Goal: Task Accomplishment & Management: Manage account settings

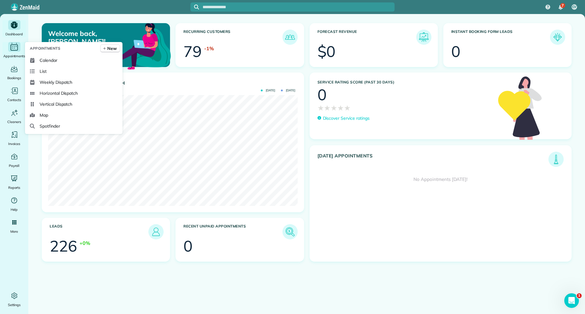
click at [13, 48] on icon "Main" at bounding box center [13, 46] width 9 height 9
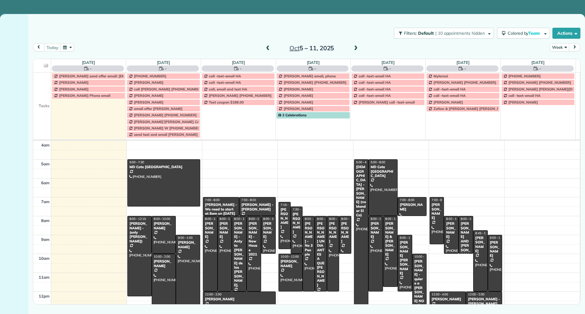
scroll to position [57, 0]
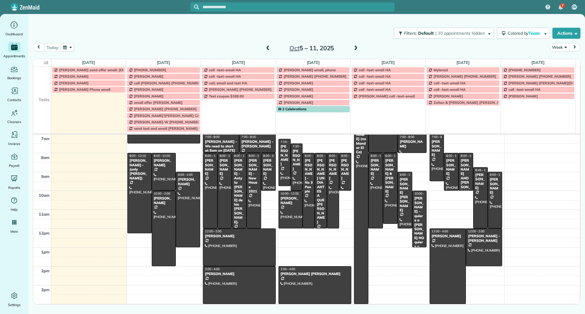
click at [564, 51] on button "Week" at bounding box center [560, 47] width 20 height 8
click at [557, 60] on link "Day" at bounding box center [574, 61] width 48 height 12
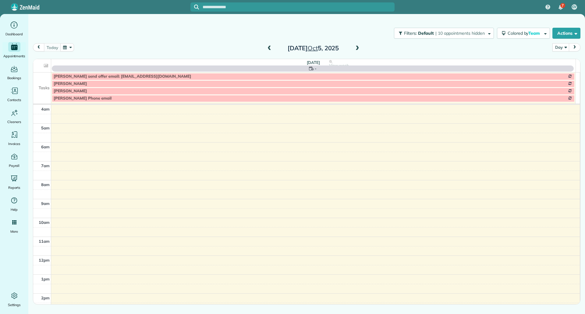
scroll to position [57, 0]
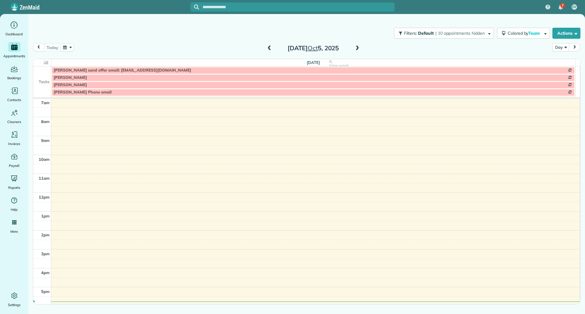
click at [358, 45] on span at bounding box center [357, 48] width 7 height 9
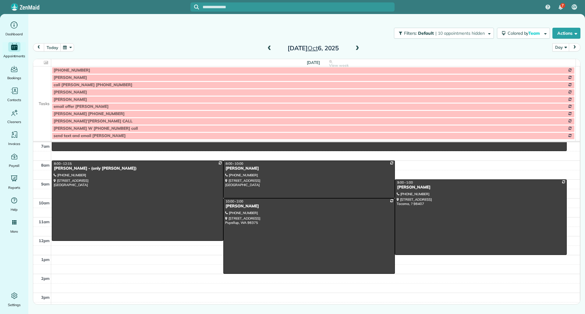
click at [48, 79] on td at bounding box center [42, 77] width 18 height 7
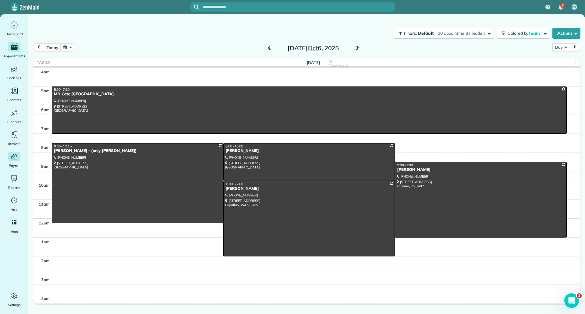
scroll to position [0, 0]
click at [323, 97] on div "MD Cote Maple Valley" at bounding box center [309, 94] width 511 height 5
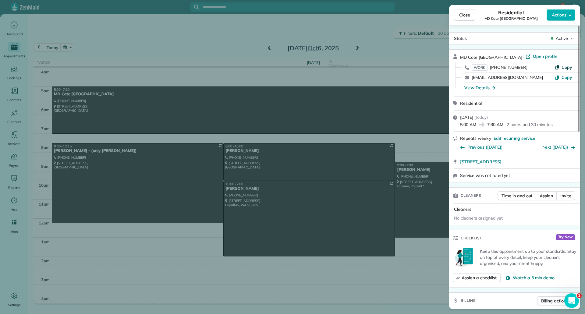
click at [564, 66] on span "Copy" at bounding box center [567, 67] width 11 height 5
drag, startPoint x: 459, startPoint y: 165, endPoint x: 565, endPoint y: 166, distance: 105.5
click at [565, 166] on div "27203 216 Ave SE Maple Valley WA 98038" at bounding box center [514, 161] width 131 height 13
copy span "27203 216 Ave SE Maple Valley WA 98038"
click at [165, 34] on div "Close Residential MD Cote Maple Valley Actions Status Active MD Cote Maple Vall…" at bounding box center [292, 157] width 585 height 314
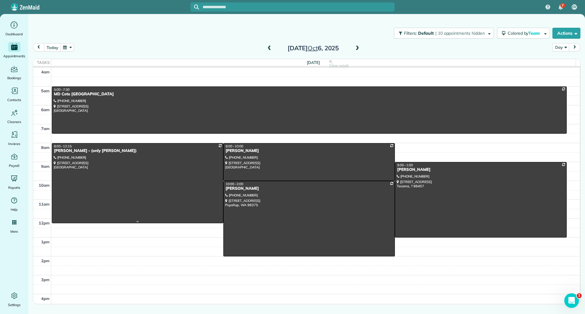
click at [99, 166] on div at bounding box center [137, 184] width 171 height 80
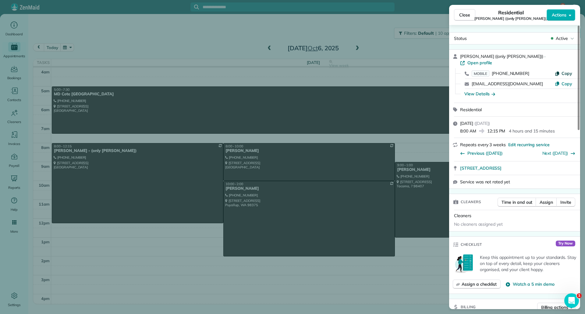
click at [569, 71] on span "Copy" at bounding box center [567, 73] width 11 height 5
drag, startPoint x: 458, startPoint y: 163, endPoint x: 552, endPoint y: 169, distance: 93.8
click at [551, 169] on div "Laura Akers ((only Dalia)) · Open profile MOBILE (206) 384-8948 Copy laurajaker…" at bounding box center [514, 119] width 131 height 140
copy div "3424 289th Ave NE Redmond WA 98053 Service was not rated yet"
click at [554, 165] on link "3424 289th Ave NE Redmond WA 98053" at bounding box center [518, 168] width 116 height 6
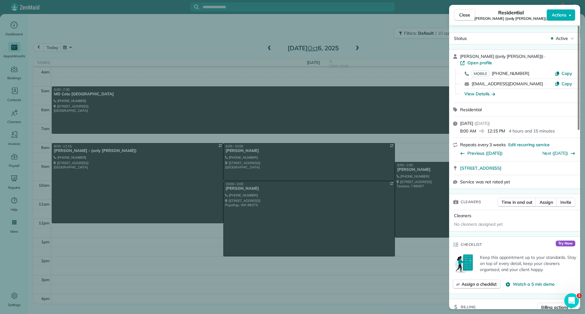
click at [550, 127] on div "8:00 AM 12:15 PM 4 hours and 15 minutes" at bounding box center [518, 130] width 116 height 7
drag, startPoint x: 458, startPoint y: 162, endPoint x: 544, endPoint y: 163, distance: 85.7
click at [544, 163] on div "3424 289th Ave NE Redmond WA 98053 Open in maps Open in maps" at bounding box center [514, 168] width 131 height 13
copy span "3424 289th Ave NE Redmond WA 98053"
click at [478, 91] on div "View Details" at bounding box center [480, 94] width 31 height 6
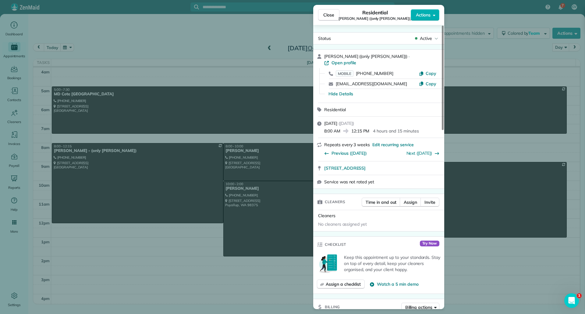
click at [478, 88] on div "Close Residential Laura Akers ((only Dalia)) Actions Status Active Laura Akers …" at bounding box center [292, 157] width 585 height 314
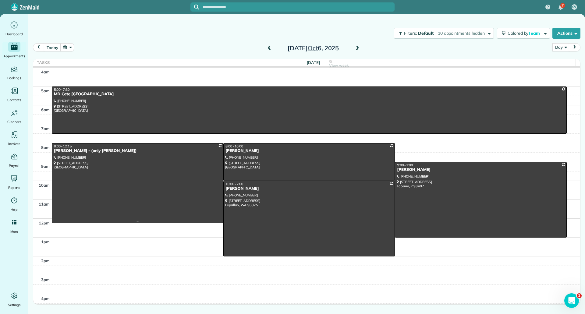
click at [193, 181] on div at bounding box center [137, 184] width 171 height 80
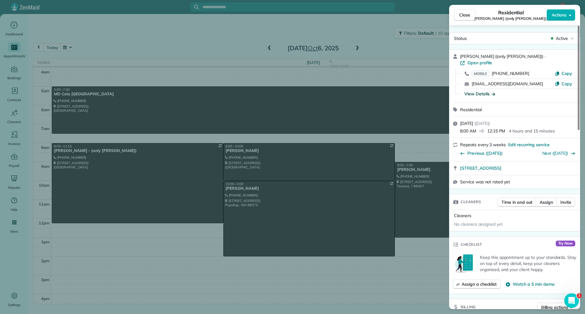
click at [486, 91] on div "View Details" at bounding box center [480, 94] width 31 height 6
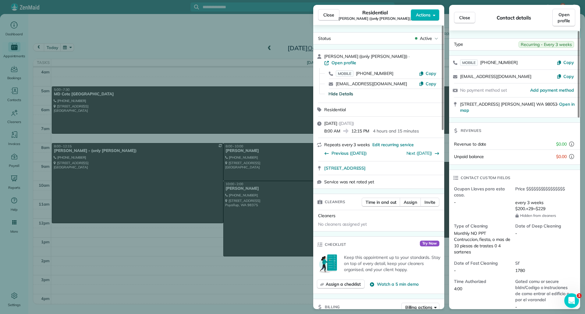
scroll to position [30, 0]
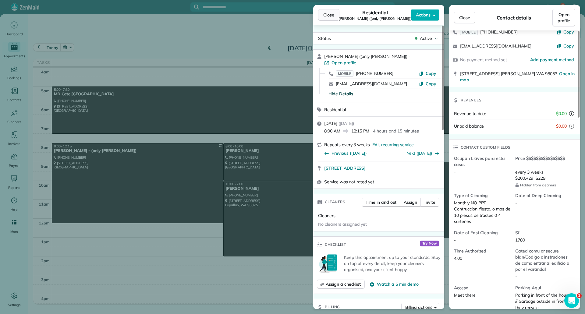
click at [330, 12] on span "Close" at bounding box center [328, 15] width 11 height 6
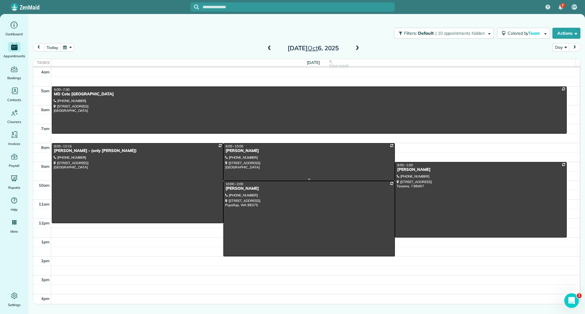
click at [300, 162] on div at bounding box center [309, 162] width 171 height 37
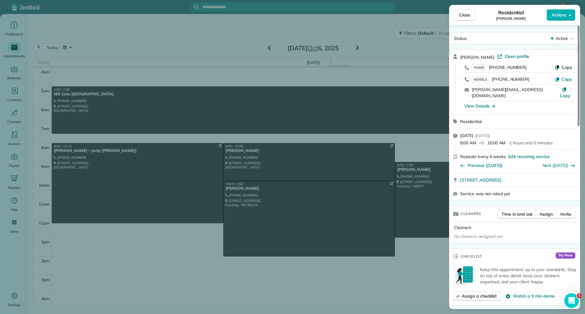
click at [569, 66] on span "Copy" at bounding box center [567, 67] width 11 height 5
click at [559, 78] on icon "button" at bounding box center [558, 79] width 4 height 4
drag, startPoint x: 458, startPoint y: 173, endPoint x: 562, endPoint y: 180, distance: 104.5
click at [562, 180] on div "2914 84th ave w University Place WA 98466" at bounding box center [514, 179] width 131 height 13
copy span "2914 84th ave w University Place WA 98466"
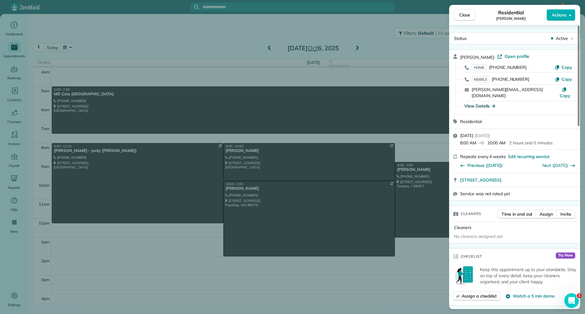
click at [480, 103] on div "View Details" at bounding box center [480, 106] width 31 height 6
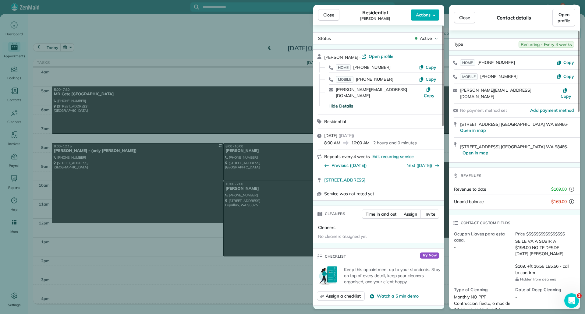
scroll to position [61, 0]
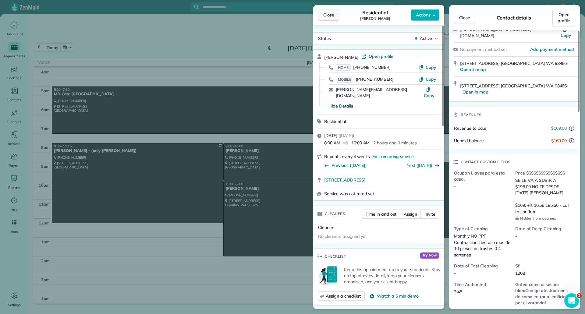
click at [336, 17] on button "Close" at bounding box center [328, 15] width 21 height 12
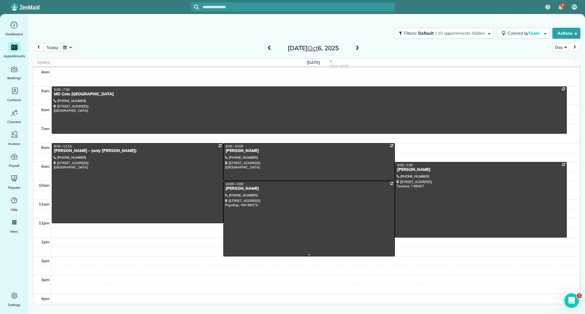
click at [347, 201] on div at bounding box center [309, 218] width 171 height 75
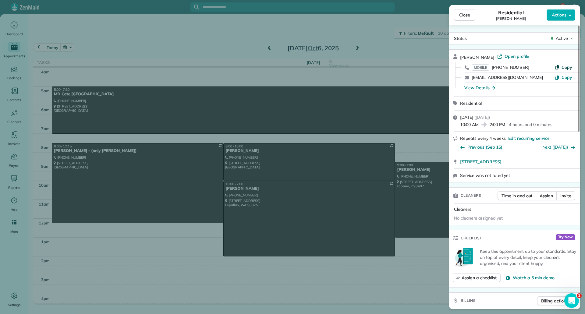
click at [562, 68] on button "Copy" at bounding box center [563, 67] width 17 height 6
click at [458, 164] on div "8125 175th Street Court East Puyallup WA 98375" at bounding box center [514, 161] width 131 height 13
drag, startPoint x: 458, startPoint y: 163, endPoint x: 564, endPoint y: 164, distance: 106.1
click at [564, 164] on div "8125 175th Street Court East Puyallup WA 98375 Open in maps Open in maps" at bounding box center [514, 161] width 131 height 13
copy span "8125 175th Street Court East Puyallup WA 98375"
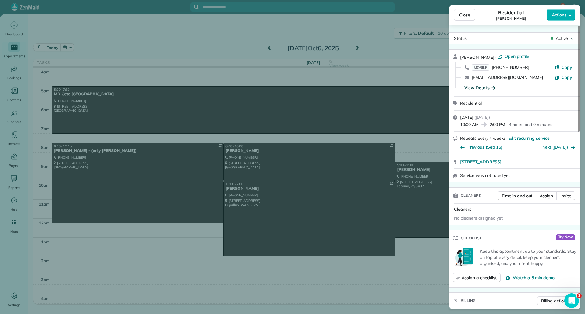
click at [473, 90] on div "View Details" at bounding box center [480, 88] width 31 height 6
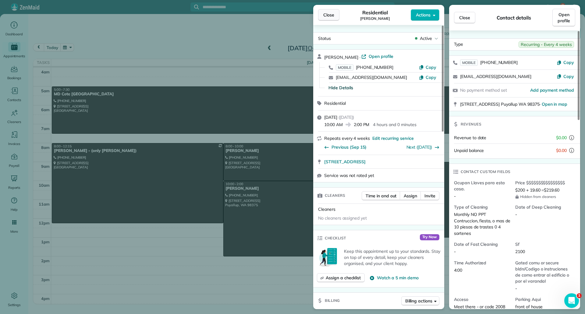
click at [325, 12] on span "Close" at bounding box center [328, 15] width 11 height 6
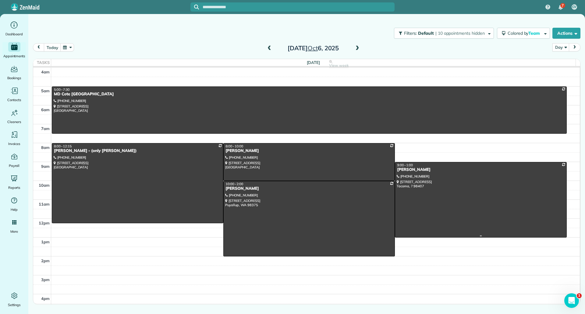
click at [497, 197] on div at bounding box center [480, 199] width 171 height 75
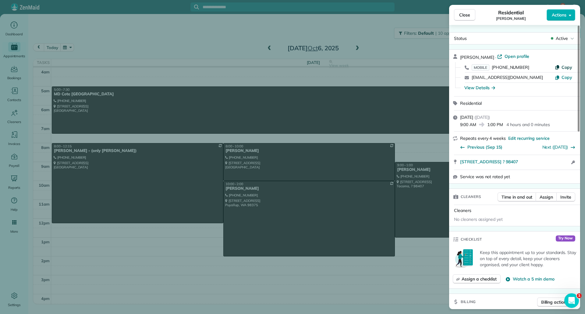
click at [561, 69] on button "Copy" at bounding box center [563, 67] width 17 height 6
drag, startPoint x: 460, startPoint y: 164, endPoint x: 530, endPoint y: 166, distance: 70.1
click at [530, 166] on div "4214 N Pearl ST Tacoma ? 98407 Open access information" at bounding box center [514, 162] width 131 height 15
copy span "4214 N Pearl ST Tacoma ? 98407"
click at [487, 89] on div "View Details" at bounding box center [480, 88] width 31 height 6
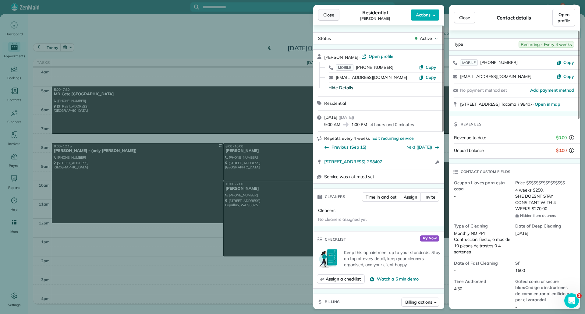
click at [330, 16] on span "Close" at bounding box center [328, 15] width 11 height 6
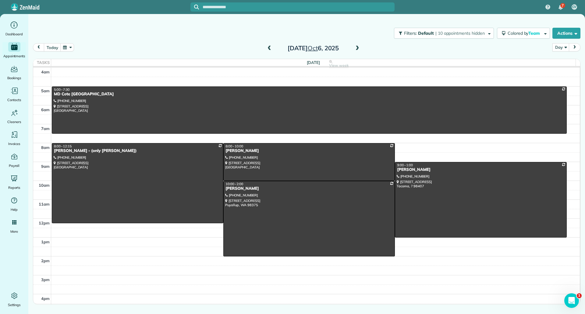
click at [355, 48] on span at bounding box center [357, 48] width 7 height 5
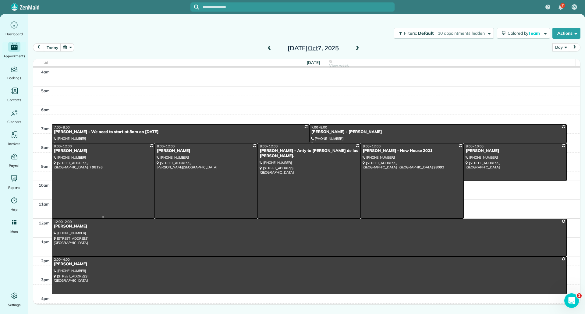
scroll to position [30, 0]
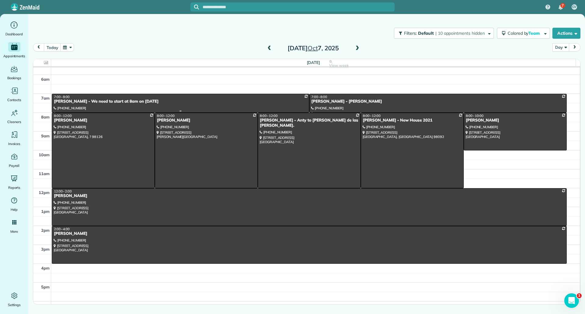
click at [127, 100] on div "Susan Morales - We need to start at 8am on 6-20-23" at bounding box center [181, 101] width 254 height 5
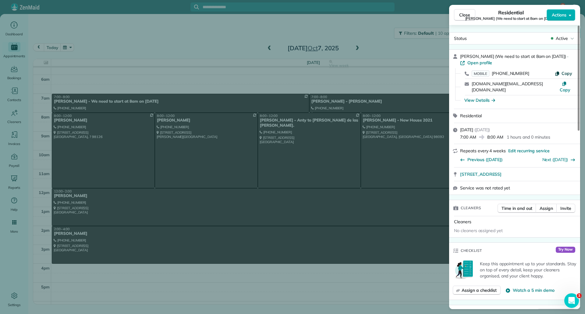
click at [565, 72] on span "Copy" at bounding box center [567, 73] width 11 height 5
drag, startPoint x: 458, startPoint y: 169, endPoint x: 563, endPoint y: 171, distance: 104.9
click at [563, 171] on div "25755 215th CT SE Maple Valley WA 98038 Open in maps Open in maps" at bounding box center [514, 174] width 131 height 13
copy span "25755 215th CT SE Maple Valley WA 98038"
click at [470, 97] on div "View Details" at bounding box center [480, 100] width 31 height 6
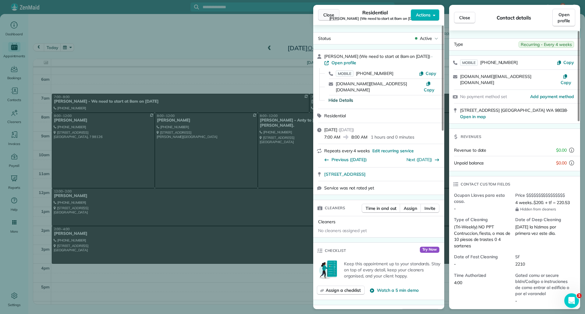
click at [332, 14] on span "Close" at bounding box center [328, 15] width 11 height 6
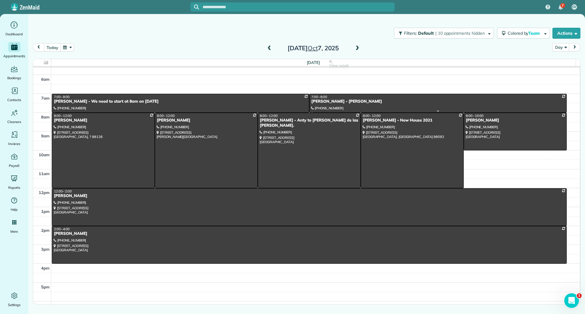
click at [343, 100] on div "Jane Wartonbe - IRIS - MONICA" at bounding box center [438, 101] width 254 height 5
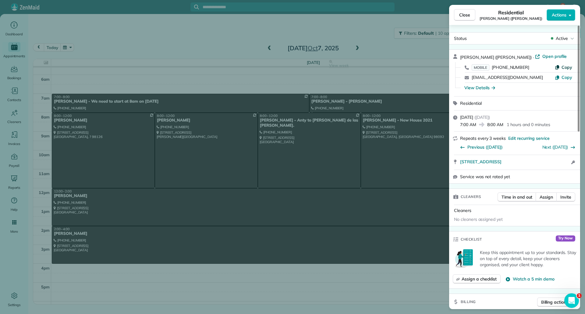
click at [565, 69] on span "Copy" at bounding box center [567, 67] width 11 height 5
drag, startPoint x: 459, startPoint y: 161, endPoint x: 567, endPoint y: 167, distance: 108.7
click at [567, 167] on div "14470 119th Place Northeast Kirkland WA 98034 Open access information" at bounding box center [514, 162] width 131 height 15
copy span "14470 119th Place Northeast Kirkland WA 98034"
click at [468, 86] on div "View Details" at bounding box center [480, 88] width 31 height 6
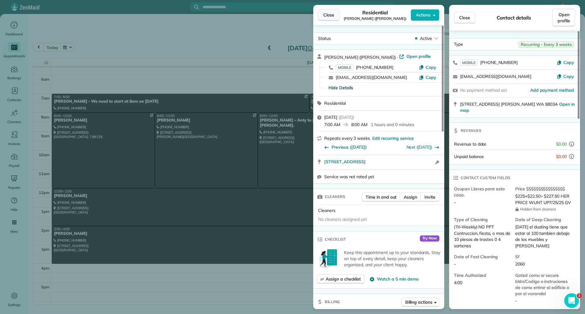
click at [330, 15] on span "Close" at bounding box center [328, 15] width 11 height 6
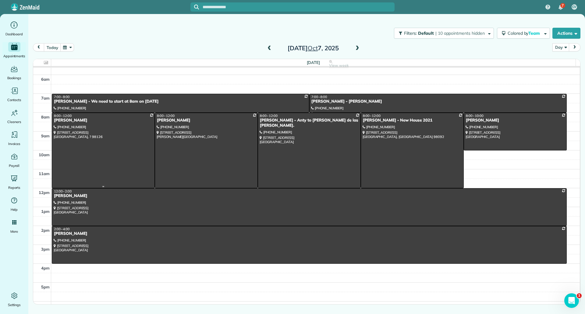
click at [100, 132] on div at bounding box center [103, 150] width 102 height 75
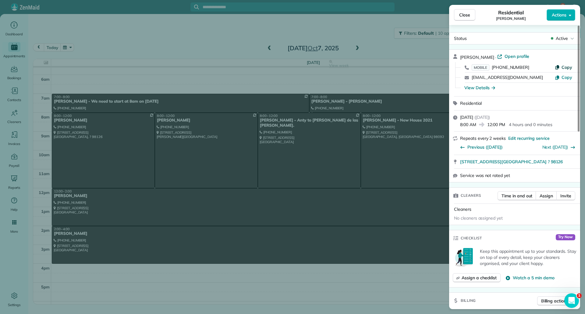
click at [565, 70] on button "Copy" at bounding box center [563, 67] width 17 height 6
drag, startPoint x: 458, startPoint y: 165, endPoint x: 539, endPoint y: 165, distance: 80.2
click at [539, 165] on div "8212 37th AVE SW Seattle ? 98126" at bounding box center [514, 161] width 131 height 13
copy span "8212 37th AVE SW Seattle ? 98126"
click at [486, 88] on div "View Details" at bounding box center [480, 88] width 31 height 6
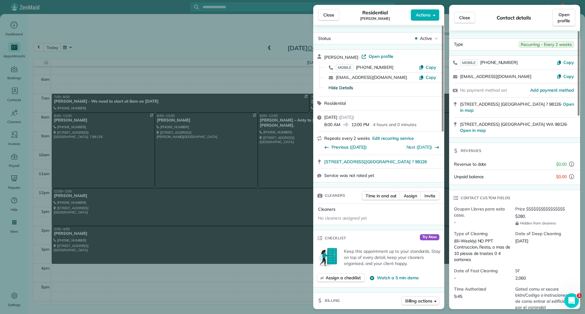
click at [334, 11] on button "Close" at bounding box center [328, 15] width 21 height 12
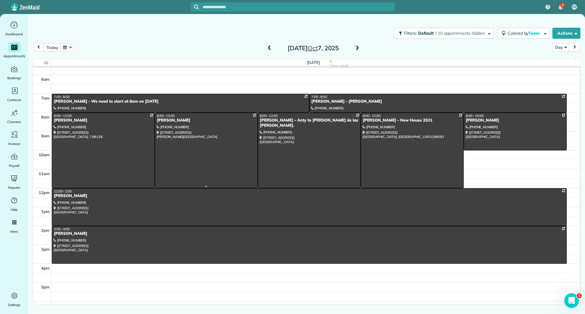
click at [198, 127] on div at bounding box center [206, 150] width 102 height 75
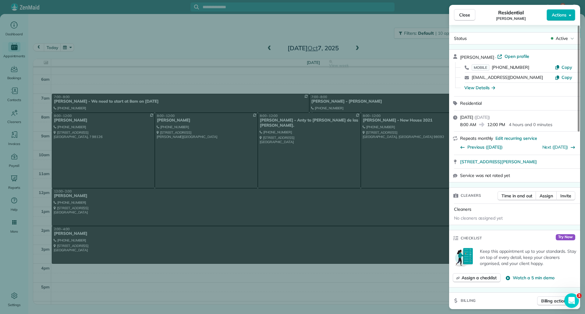
click at [557, 64] on div "MOBILE (206) 369-7405 Copy" at bounding box center [518, 67] width 116 height 10
click at [558, 66] on icon "button" at bounding box center [558, 67] width 4 height 4
drag, startPoint x: 458, startPoint y: 163, endPoint x: 552, endPoint y: 165, distance: 93.3
click at [552, 165] on div "3219 Evergreen Point Rd Medina WA 98039" at bounding box center [514, 161] width 131 height 13
copy span "3219 Evergreen Point Rd Medina WA 98039"
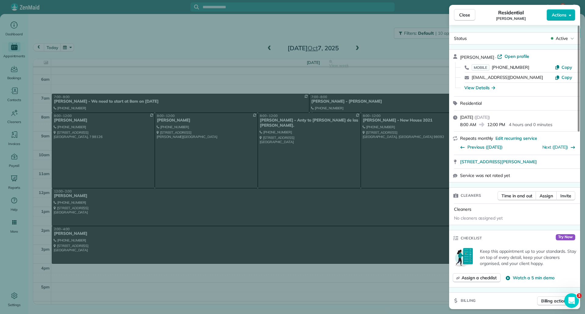
click at [466, 89] on div "View Details" at bounding box center [480, 88] width 31 height 6
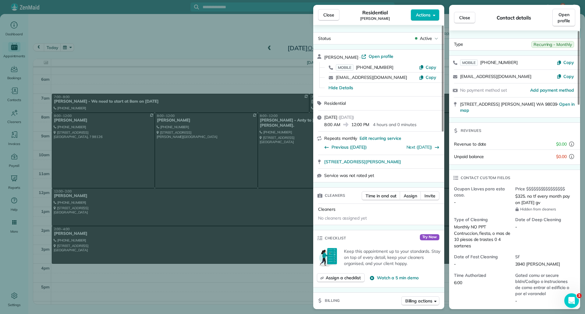
click at [323, 16] on button "Close" at bounding box center [328, 15] width 21 height 12
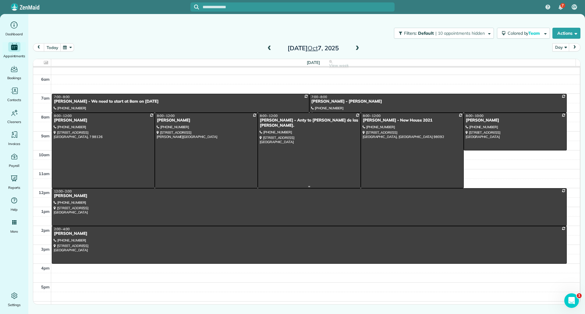
click at [304, 152] on div at bounding box center [309, 150] width 102 height 75
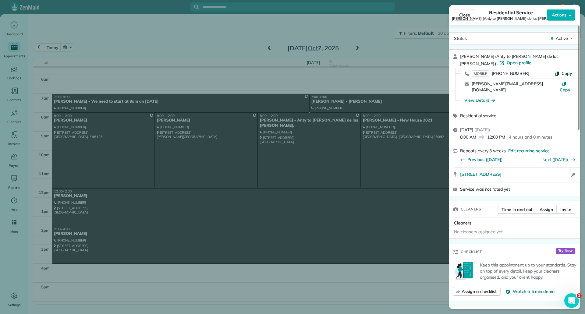
click at [561, 70] on button "Copy" at bounding box center [563, 73] width 17 height 6
drag, startPoint x: 458, startPoint y: 163, endPoint x: 552, endPoint y: 165, distance: 94.2
click at [552, 168] on div "428 SW 206th ST Normandy Park WA 98166 Open access information" at bounding box center [514, 175] width 131 height 15
click at [486, 97] on div "View Details" at bounding box center [480, 100] width 31 height 6
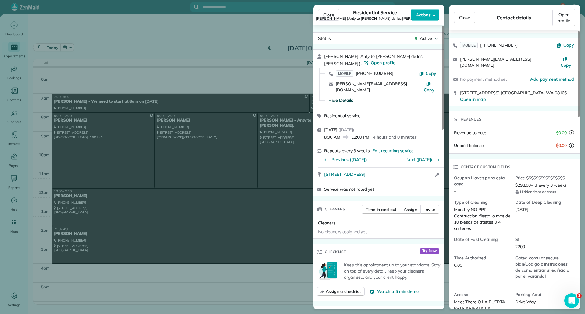
scroll to position [30, 0]
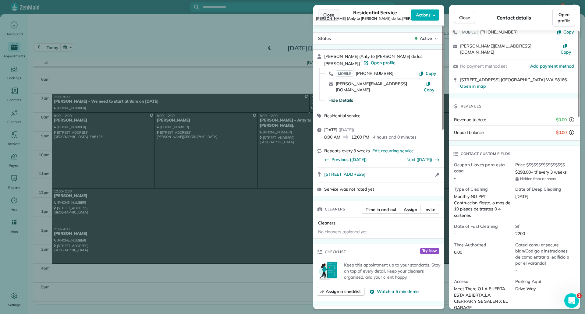
click at [333, 13] on span "Close" at bounding box center [328, 15] width 11 height 6
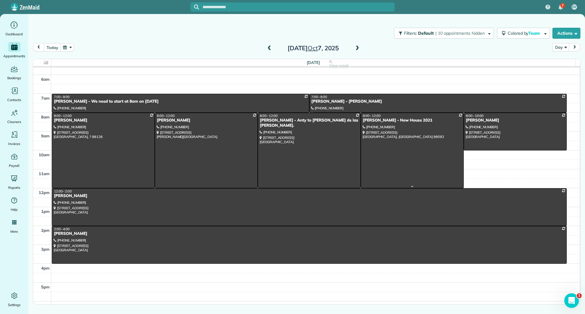
click at [421, 141] on div at bounding box center [412, 150] width 102 height 75
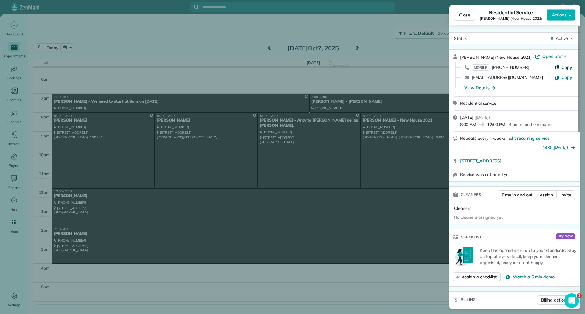
click at [561, 69] on button "Copy" at bounding box center [563, 67] width 17 height 6
drag, startPoint x: 457, startPoint y: 163, endPoint x: 569, endPoint y: 163, distance: 111.6
click at [569, 163] on div "29806 138th Avenue Southeast Auburn WA 98092 Open in maps Open in maps" at bounding box center [514, 160] width 131 height 13
click at [470, 89] on div "View Details" at bounding box center [480, 88] width 31 height 6
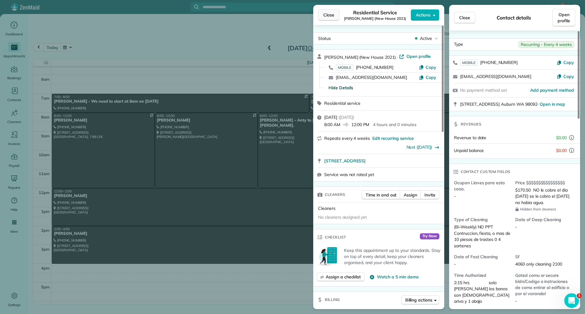
click at [323, 12] on button "Close" at bounding box center [328, 15] width 21 height 12
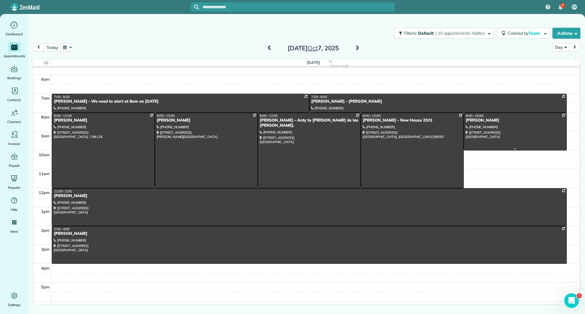
click at [507, 134] on div at bounding box center [515, 131] width 102 height 37
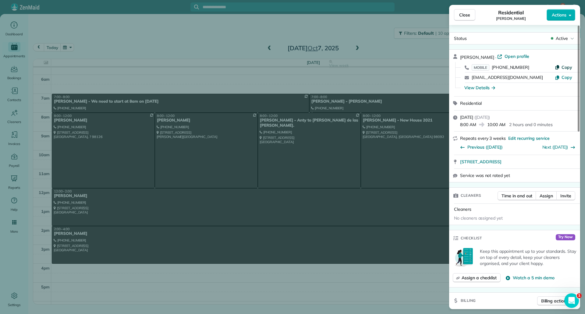
click at [559, 68] on icon "button" at bounding box center [558, 67] width 4 height 4
drag, startPoint x: 458, startPoint y: 163, endPoint x: 546, endPoint y: 162, distance: 87.5
click at [546, 162] on div "9123 NE 145th ST Kirkland WA 98034 Open in maps Open in maps" at bounding box center [514, 161] width 131 height 13
click at [488, 87] on div "View Details" at bounding box center [480, 88] width 31 height 6
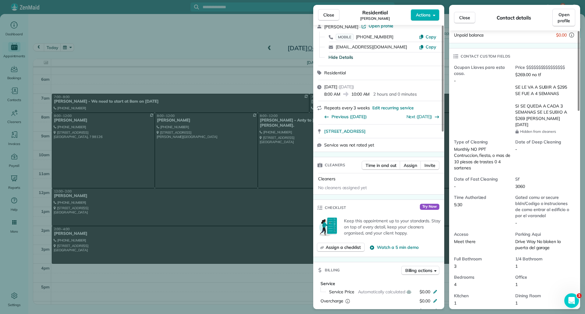
scroll to position [122, 0]
click at [323, 16] on button "Close" at bounding box center [328, 15] width 21 height 12
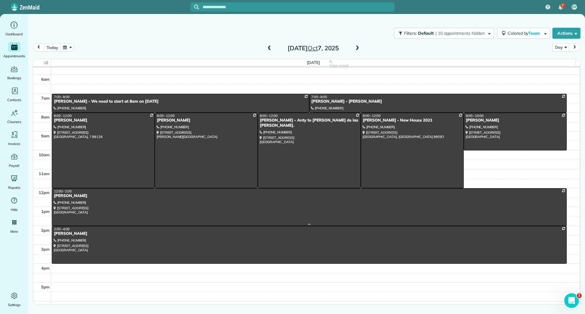
click at [164, 212] on div at bounding box center [309, 207] width 514 height 37
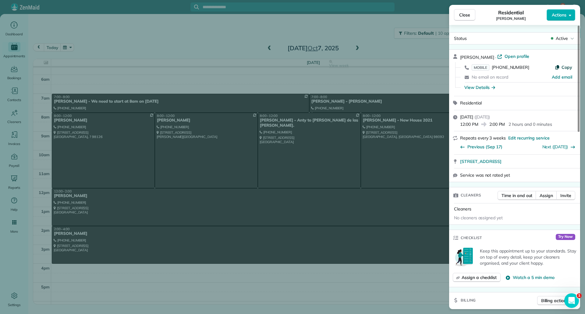
click at [562, 65] on span "Copy" at bounding box center [567, 67] width 11 height 5
drag, startPoint x: 460, startPoint y: 163, endPoint x: 546, endPoint y: 166, distance: 86.9
click at [546, 166] on div "14225 164TH AVE SE Renton WA 98059" at bounding box center [514, 161] width 131 height 13
click at [471, 87] on div "View Details" at bounding box center [480, 87] width 31 height 6
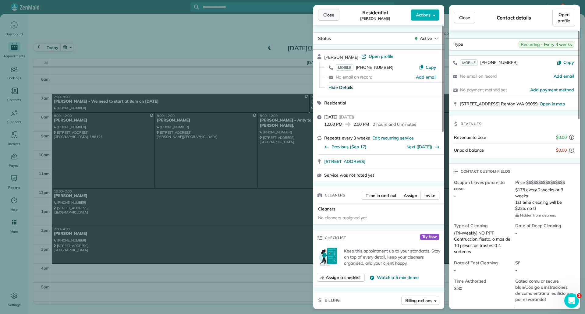
click at [328, 16] on span "Close" at bounding box center [328, 15] width 11 height 6
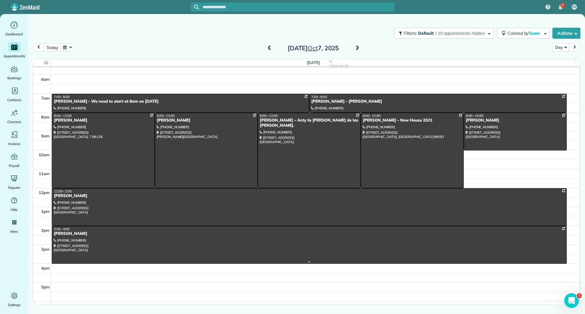
click at [168, 238] on div at bounding box center [309, 244] width 514 height 37
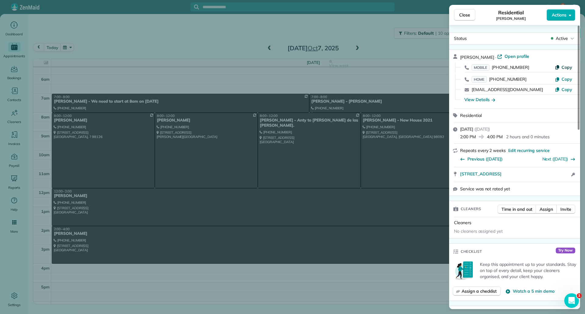
click at [561, 66] on button "Copy" at bounding box center [563, 67] width 17 height 6
drag, startPoint x: 459, startPoint y: 176, endPoint x: 546, endPoint y: 179, distance: 86.6
click at [546, 179] on div "3228 62nd AVE SW Seattle WA 98116 Open access information" at bounding box center [514, 174] width 131 height 15
click at [471, 99] on div "View Details" at bounding box center [480, 100] width 31 height 6
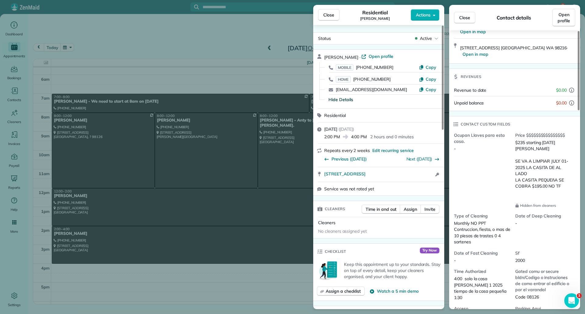
scroll to position [154, 0]
